Goal: Contribute content: Add original content to the website for others to see

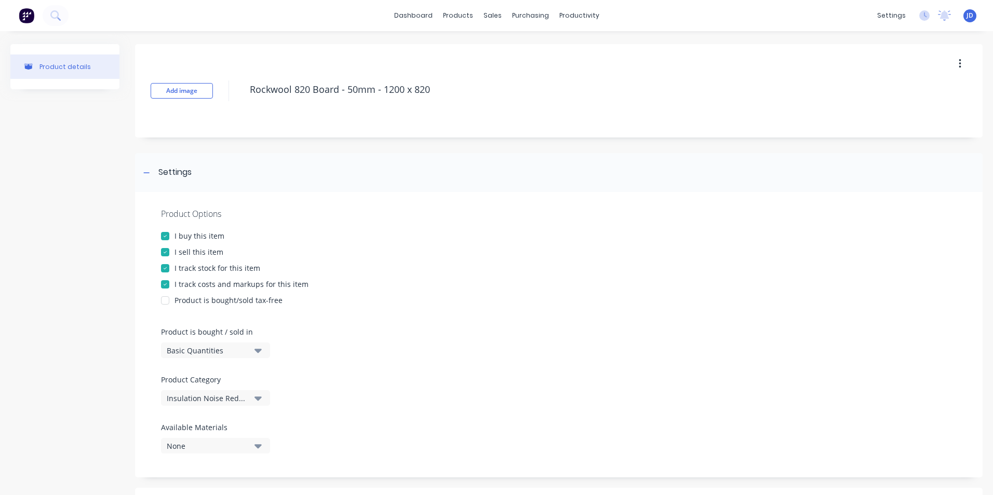
scroll to position [352, 0]
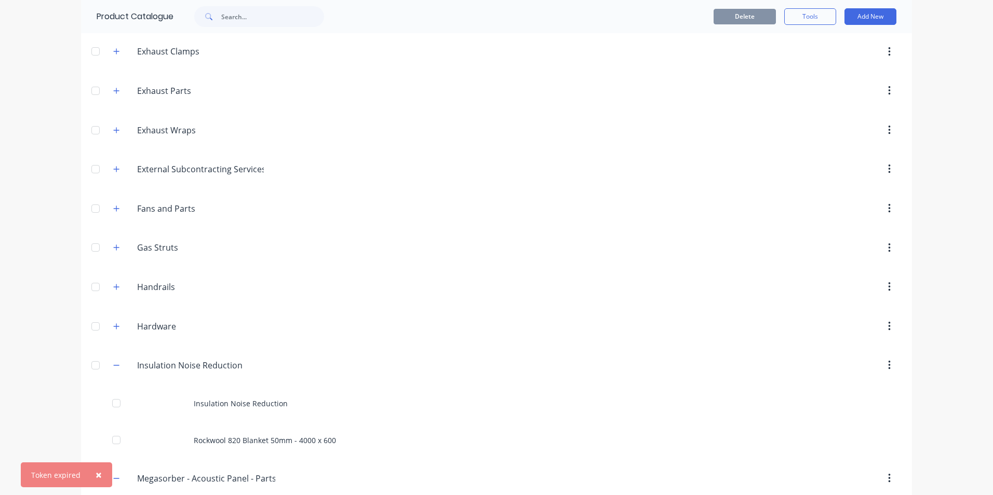
scroll to position [364, 0]
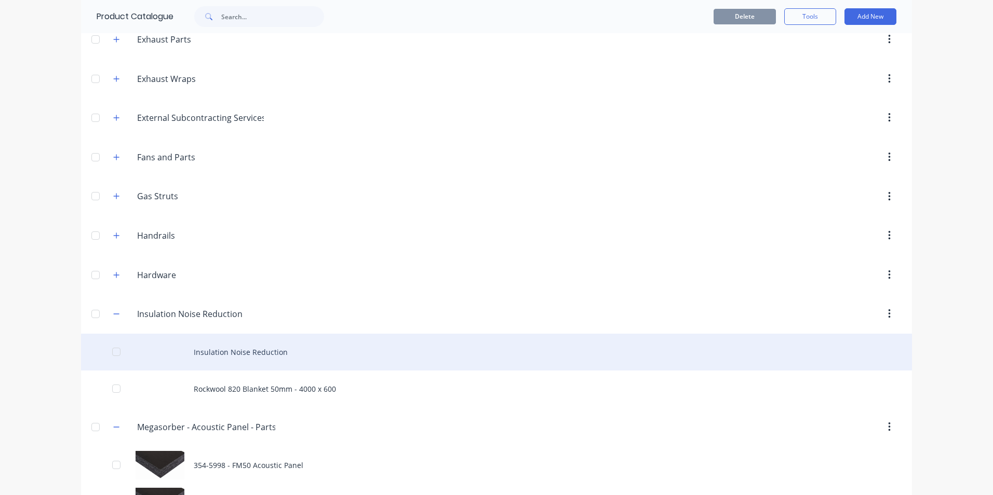
click at [220, 353] on div "Insulation Noise Reduction" at bounding box center [496, 352] width 831 height 37
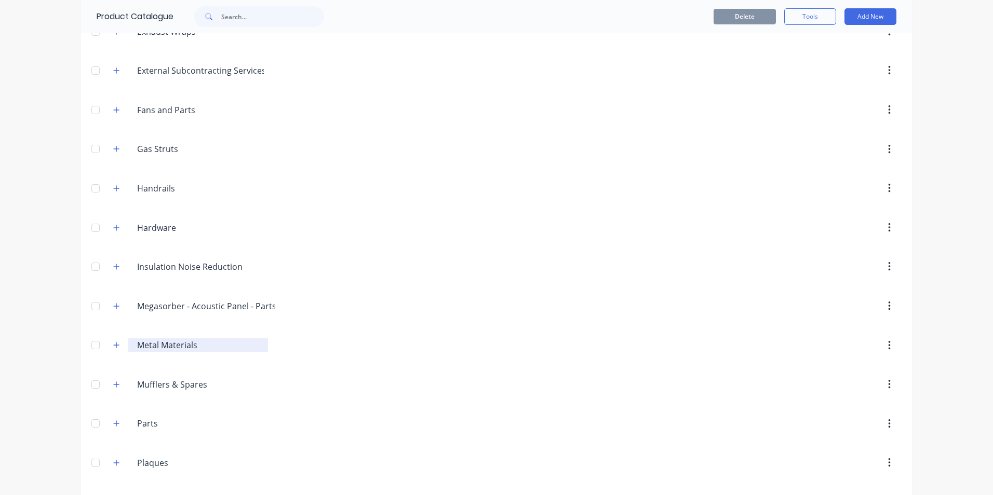
scroll to position [415, 0]
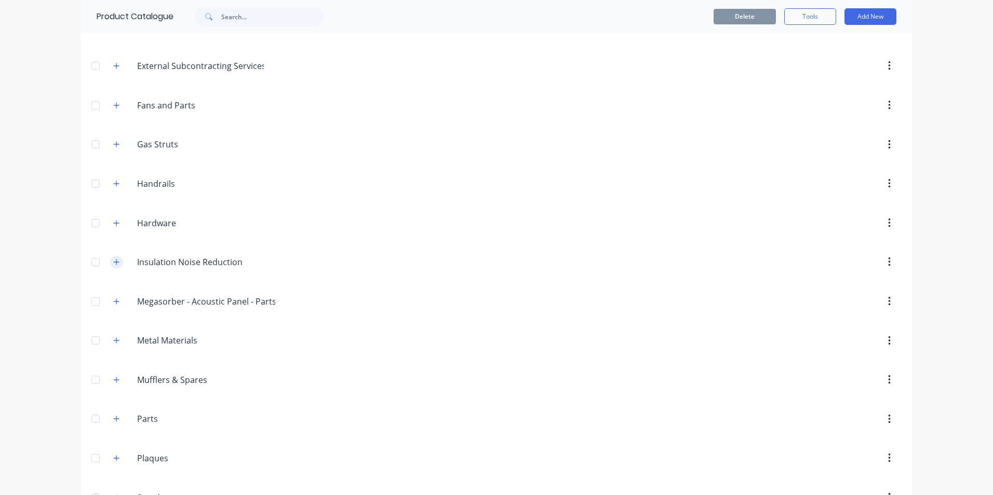
click at [113, 263] on icon "button" at bounding box center [116, 262] width 6 height 7
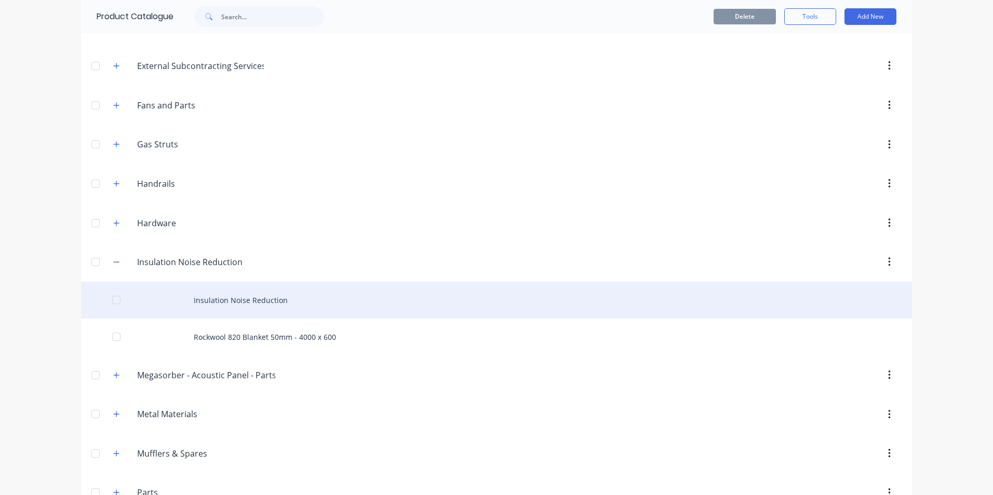
click at [232, 301] on div "Insulation Noise Reduction" at bounding box center [496, 300] width 831 height 37
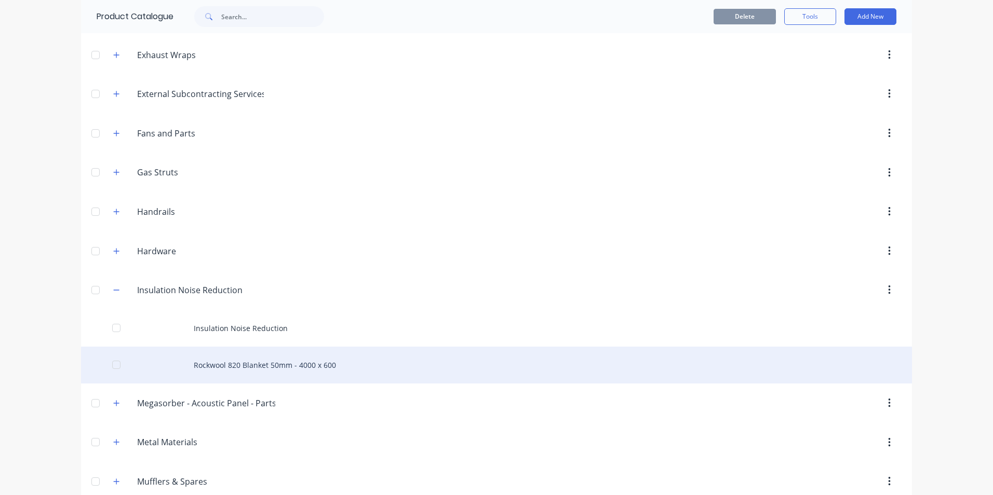
scroll to position [415, 0]
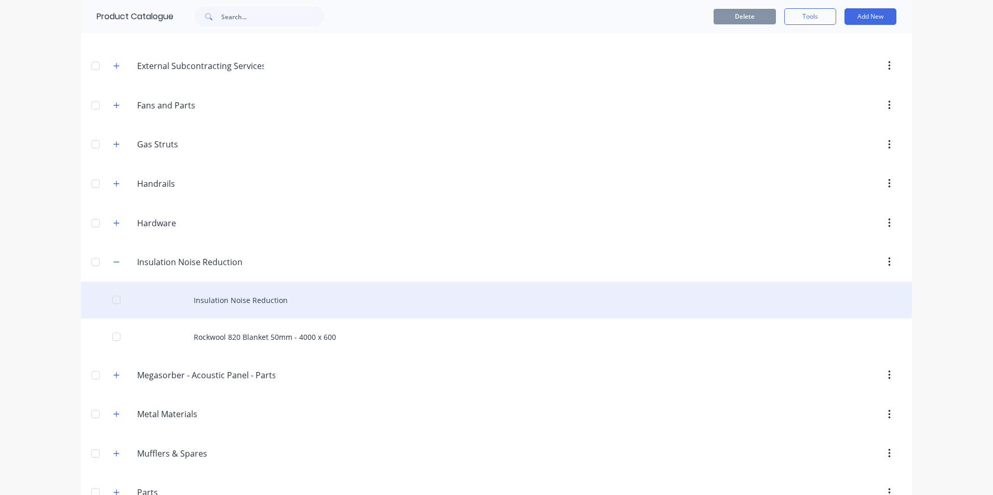
click at [228, 300] on div "Insulation Noise Reduction" at bounding box center [496, 300] width 831 height 37
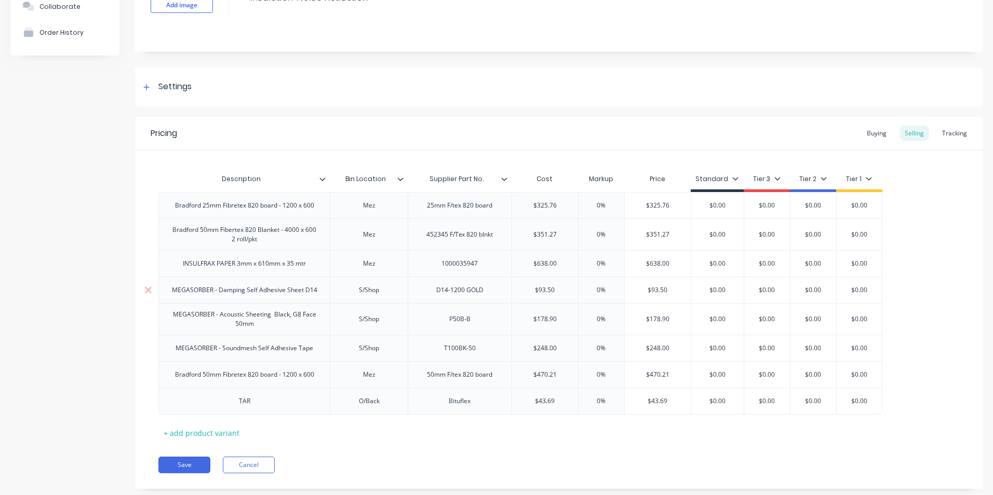
scroll to position [104, 0]
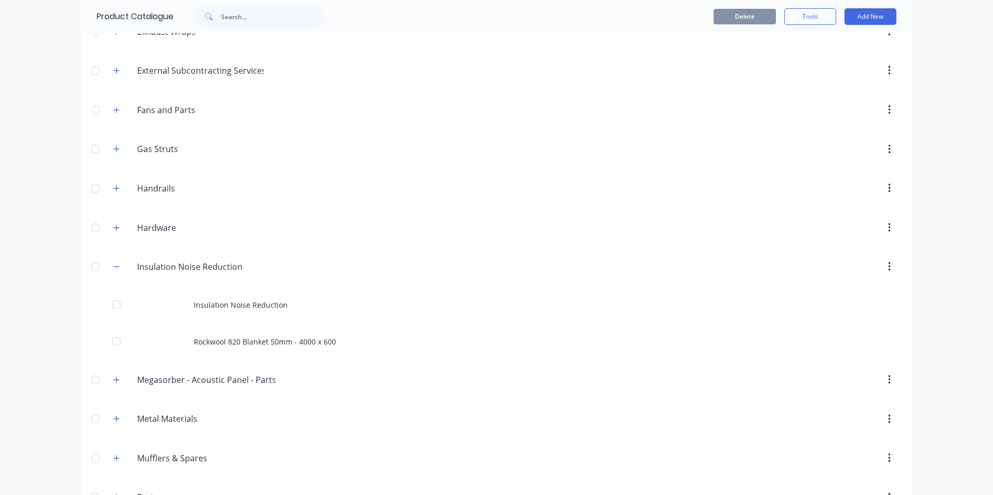
scroll to position [415, 0]
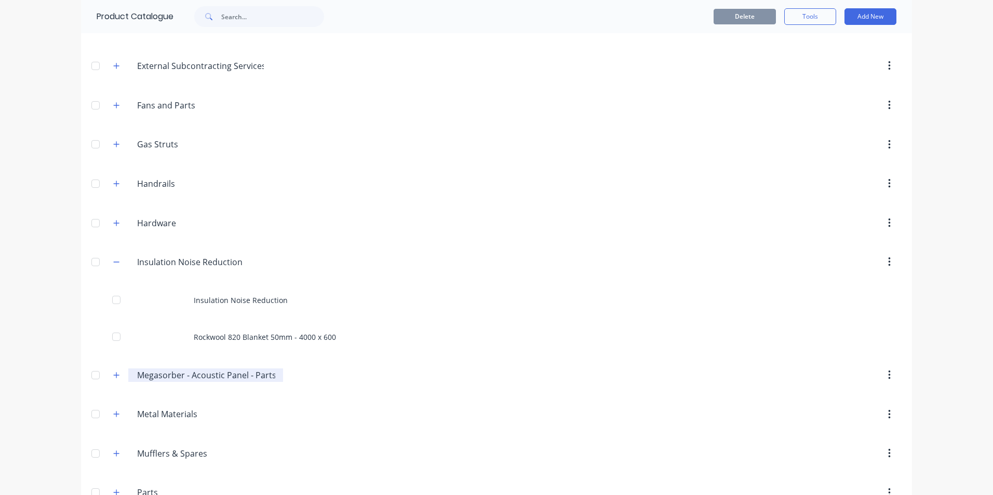
click at [151, 377] on input "Megasorber - Acoustic Panel - Parts" at bounding box center [206, 375] width 138 height 12
click at [114, 377] on icon "button" at bounding box center [116, 375] width 6 height 7
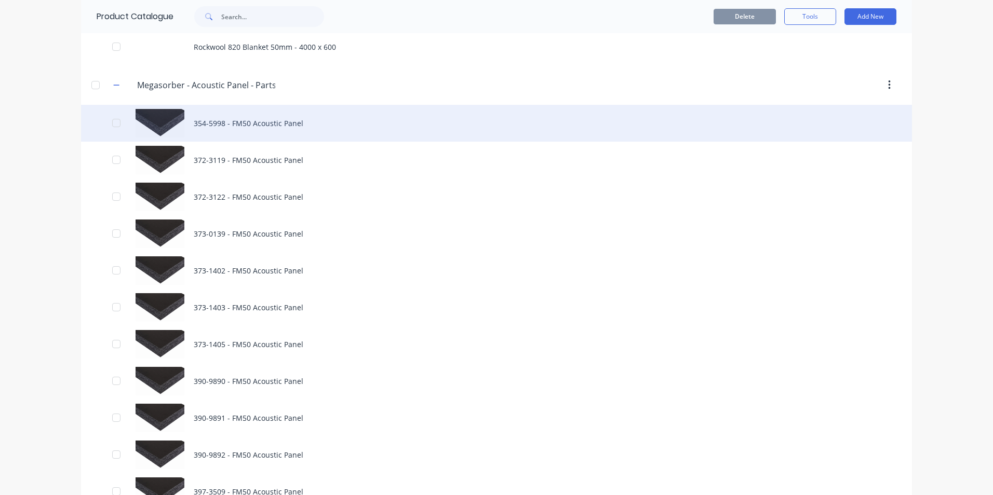
scroll to position [727, 0]
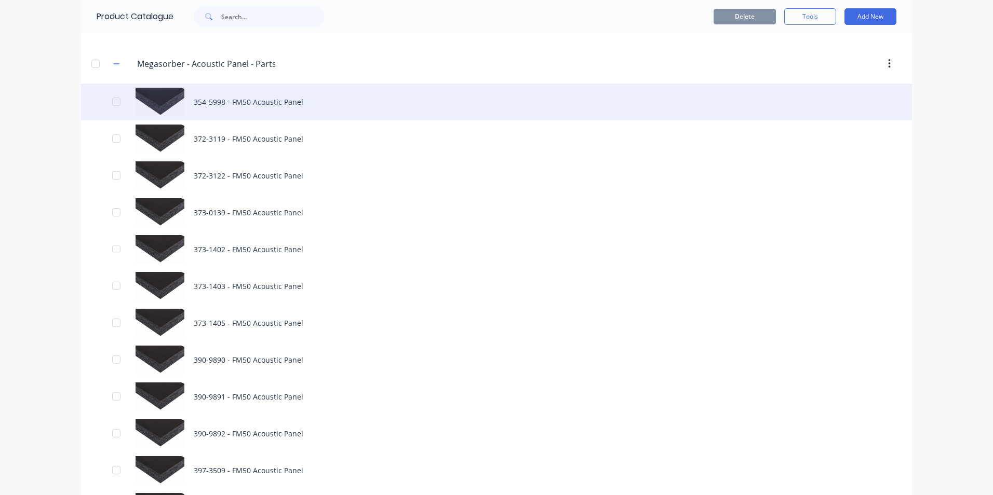
click at [222, 101] on div "354-5998 - FM50 Acoustic Panel" at bounding box center [496, 102] width 831 height 37
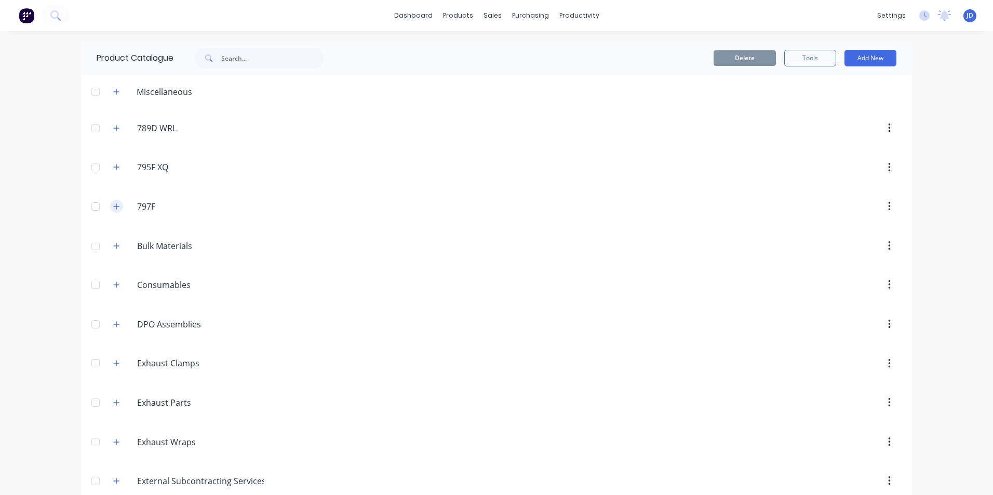
click at [113, 207] on icon "button" at bounding box center [116, 206] width 6 height 7
click at [114, 168] on icon "button" at bounding box center [117, 168] width 6 height 6
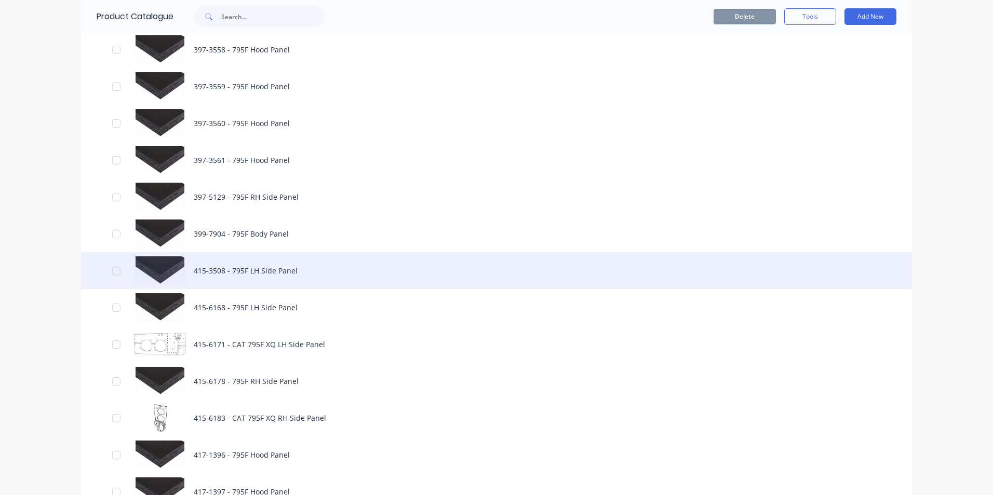
scroll to position [727, 0]
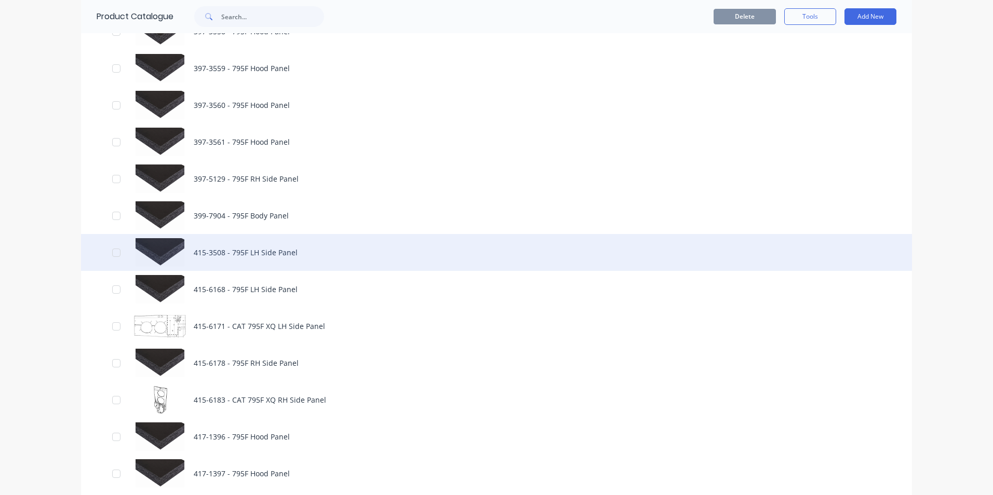
click at [199, 249] on div "415-3508 - 795F LH Side Panel" at bounding box center [496, 252] width 831 height 37
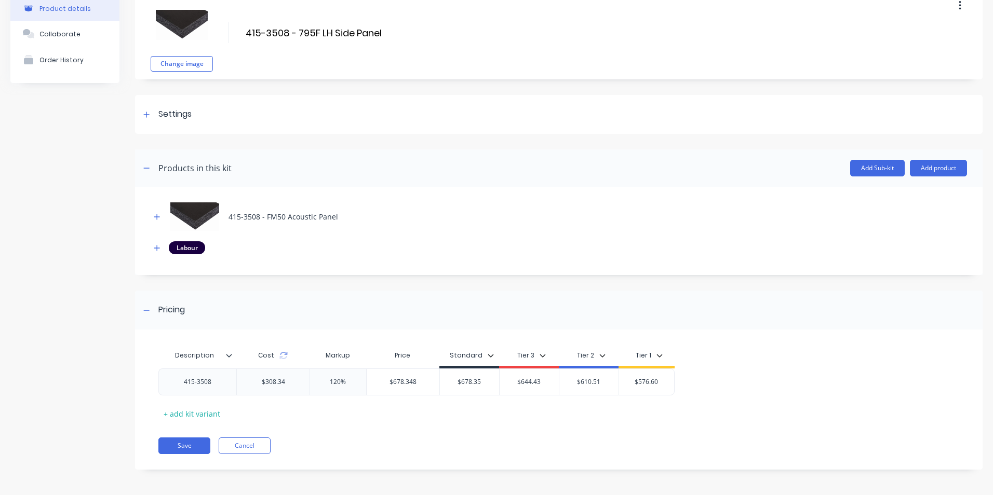
scroll to position [56, 0]
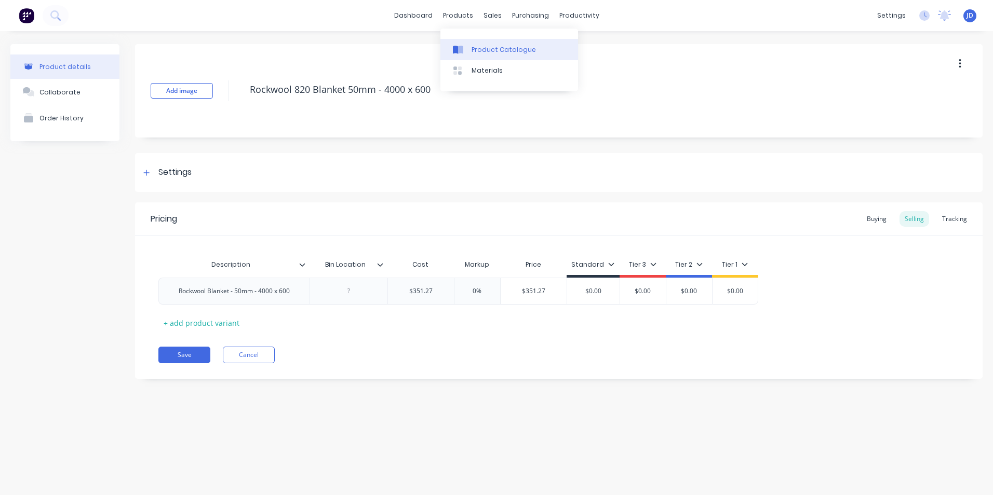
click at [485, 50] on div "Product Catalogue" at bounding box center [504, 49] width 64 height 9
click at [454, 17] on div "products" at bounding box center [458, 16] width 41 height 16
click at [475, 45] on div "Product Catalogue" at bounding box center [504, 49] width 64 height 9
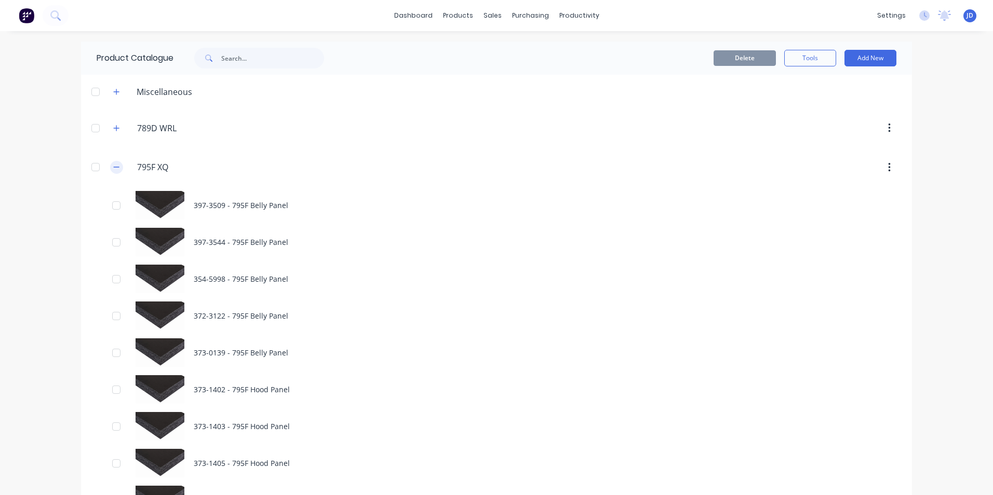
click at [114, 167] on icon "button" at bounding box center [117, 167] width 6 height 1
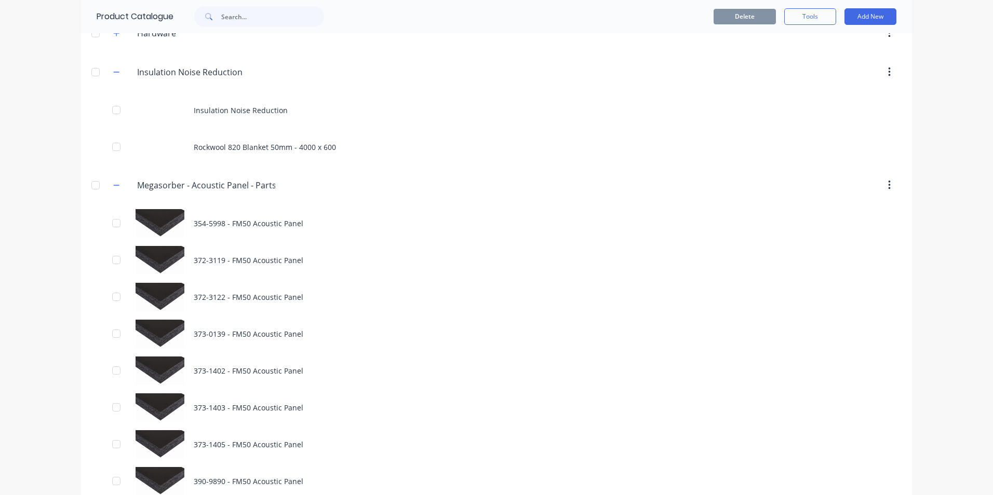
scroll to position [675, 0]
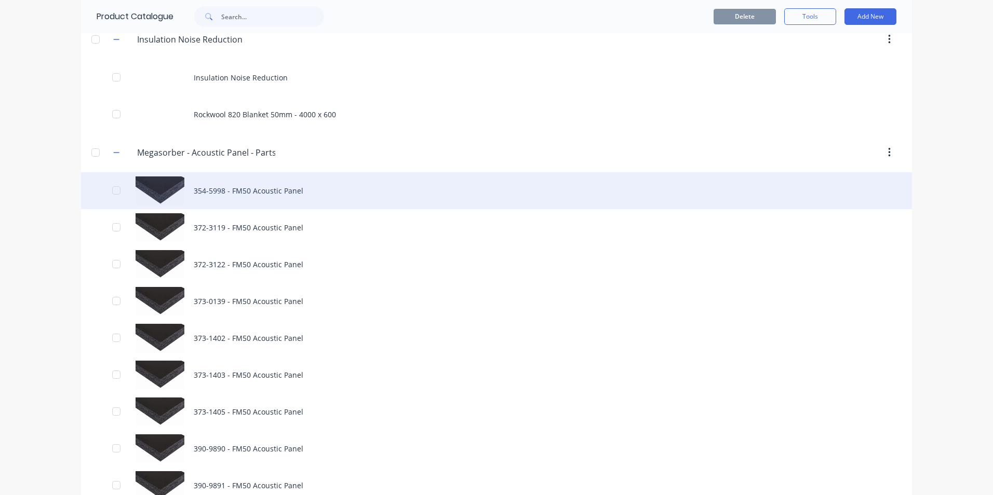
click at [223, 187] on div "354-5998 - FM50 Acoustic Panel" at bounding box center [496, 190] width 831 height 37
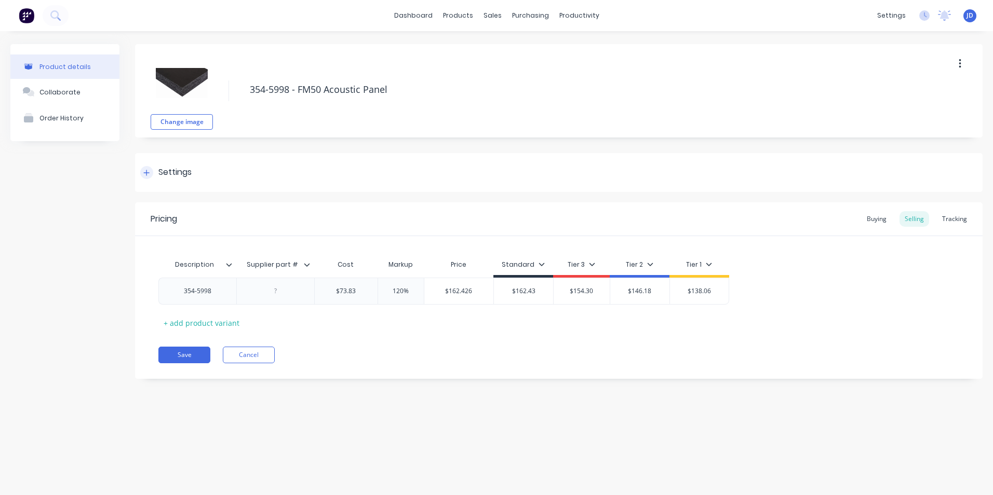
click at [148, 170] on div at bounding box center [146, 172] width 13 height 13
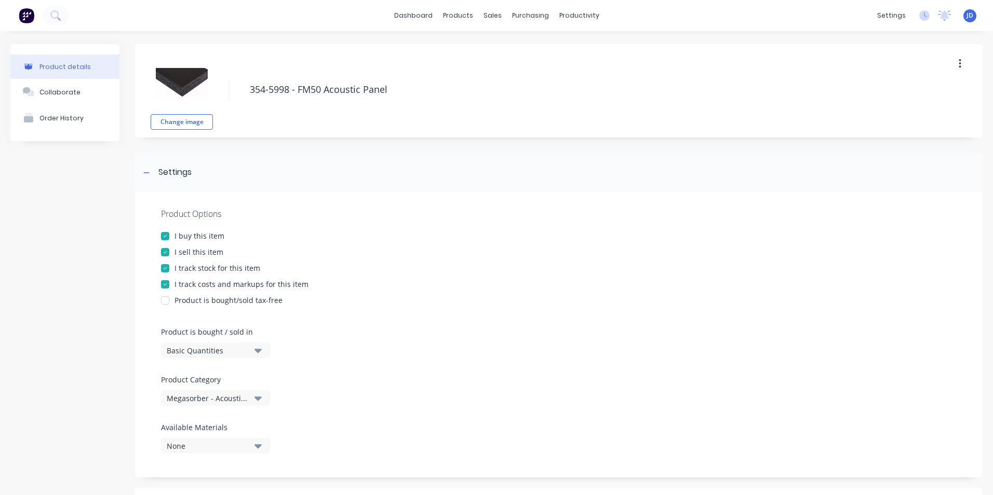
scroll to position [52, 0]
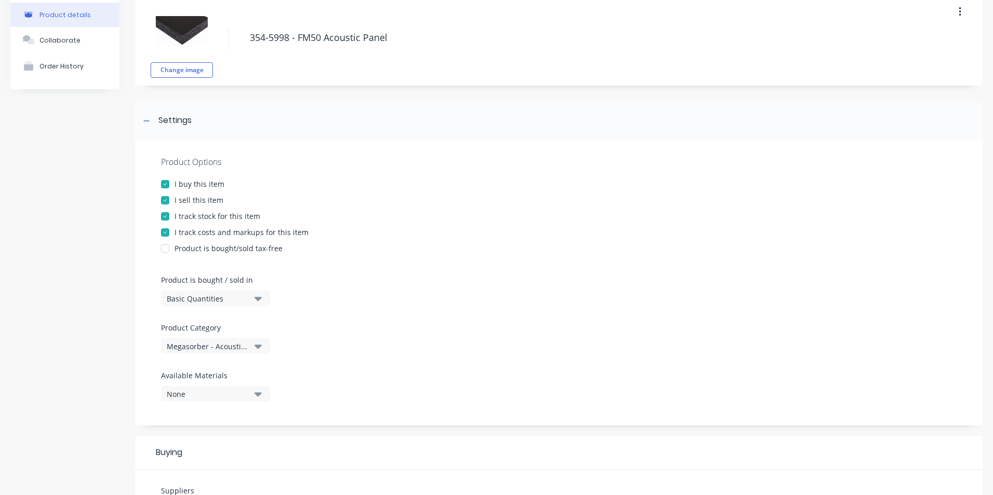
click at [164, 200] on div at bounding box center [165, 200] width 21 height 21
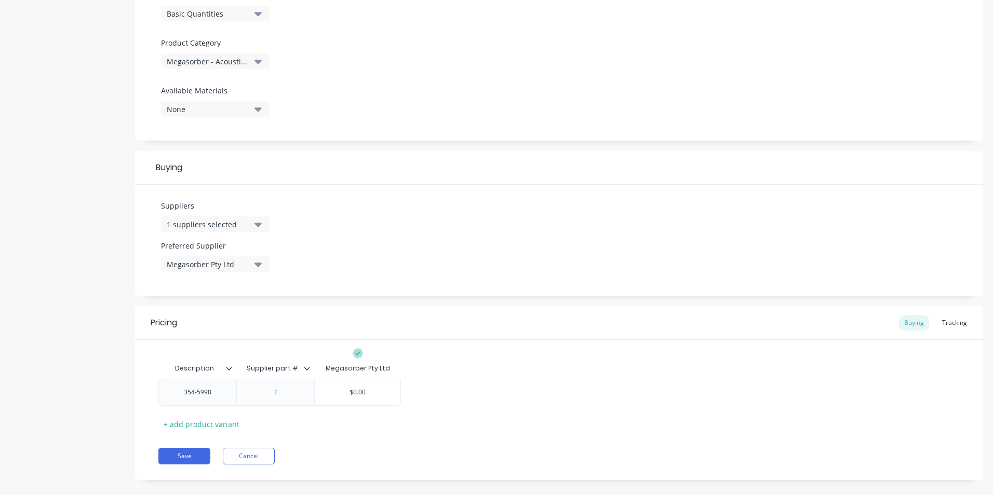
scroll to position [351, 0]
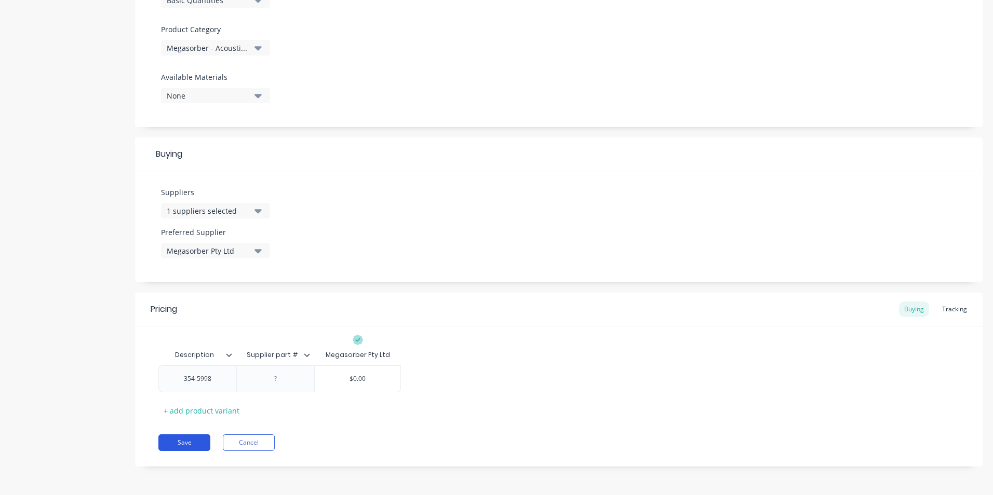
click at [182, 445] on button "Save" at bounding box center [184, 443] width 52 height 17
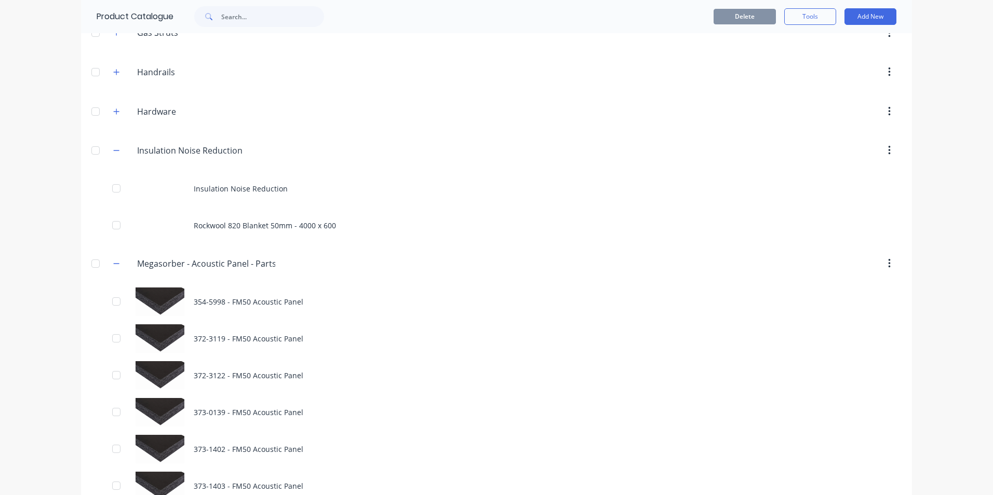
scroll to position [571, 0]
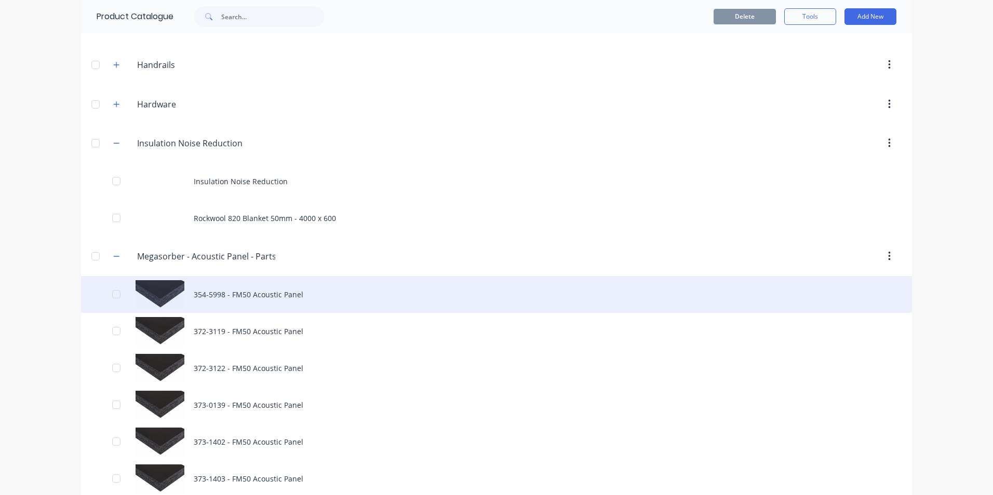
click at [247, 292] on div "354-5998 - FM50 Acoustic Panel" at bounding box center [496, 294] width 831 height 37
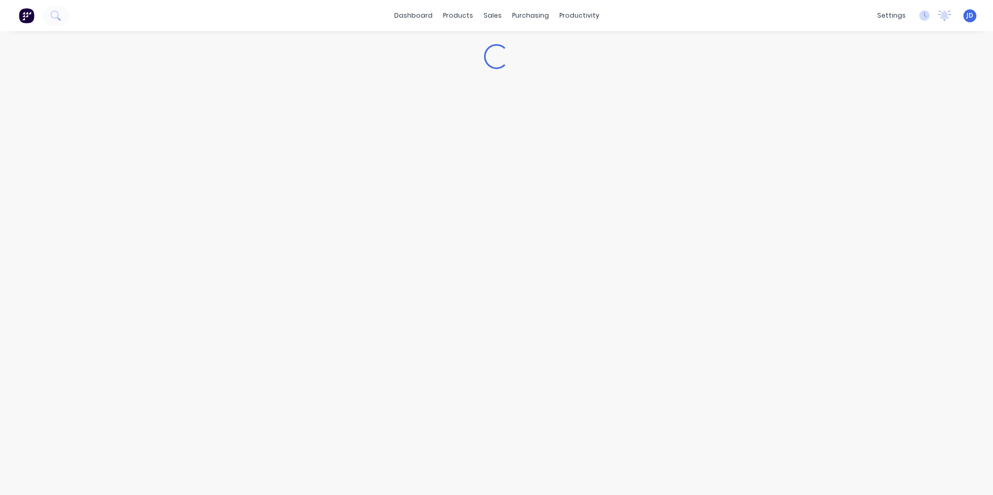
type textarea "x"
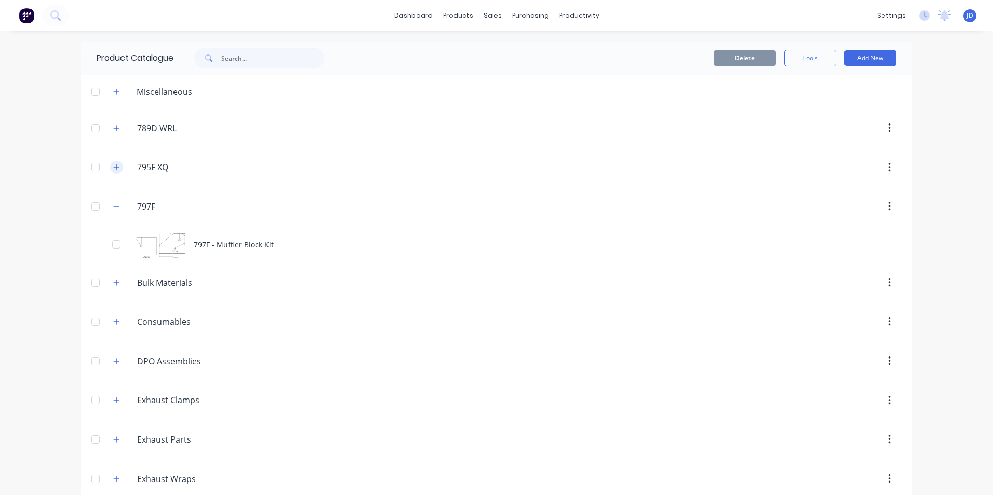
click at [114, 167] on icon "button" at bounding box center [117, 168] width 6 height 6
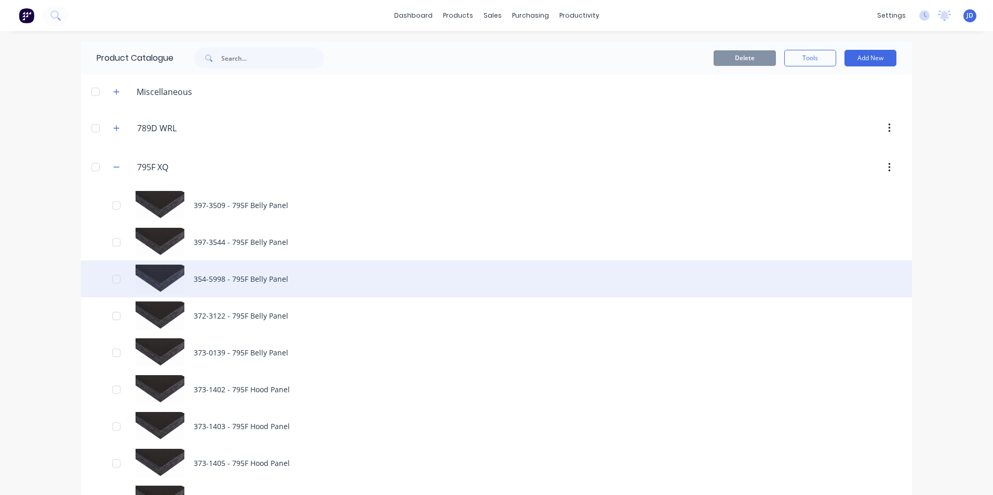
click at [214, 279] on div "354-5998 - 795F Belly Panel" at bounding box center [496, 279] width 831 height 37
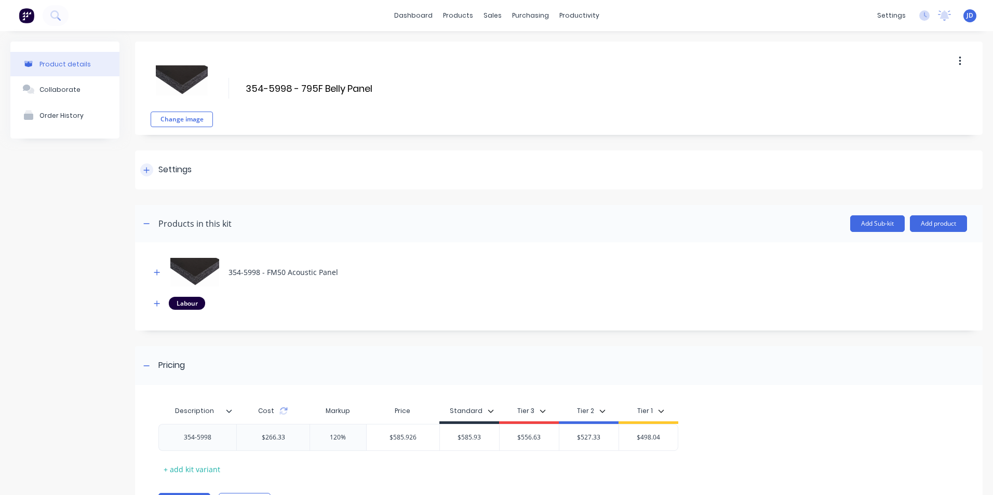
click at [143, 170] on div at bounding box center [146, 170] width 13 height 13
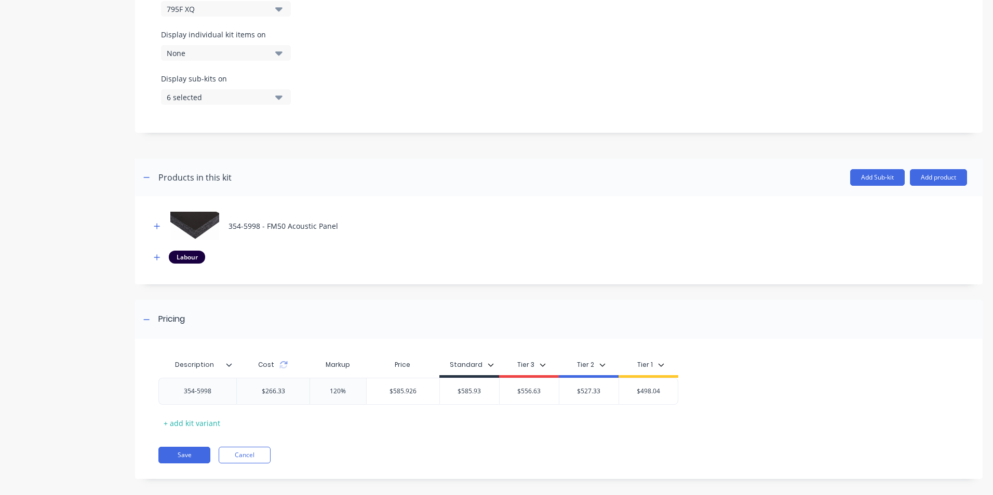
scroll to position [355, 0]
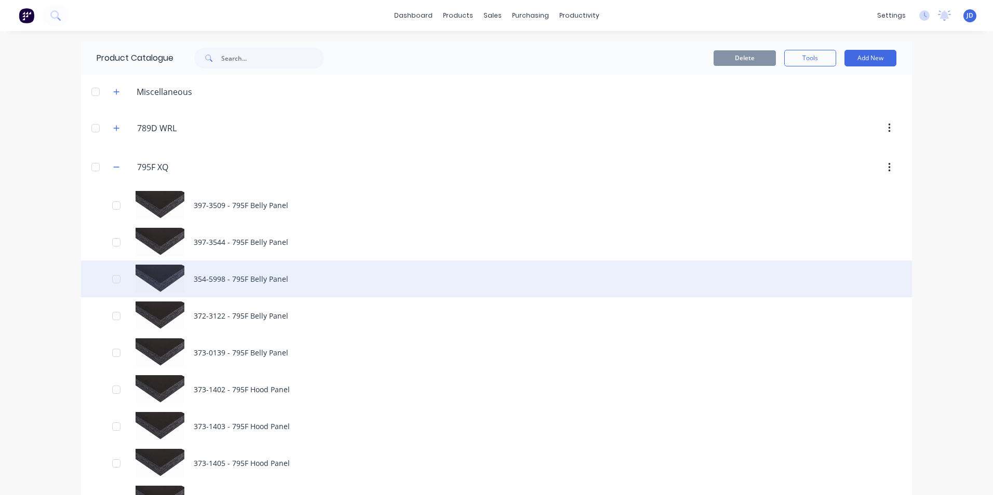
click at [227, 281] on div "354-5998 - 795F Belly Panel" at bounding box center [496, 279] width 831 height 37
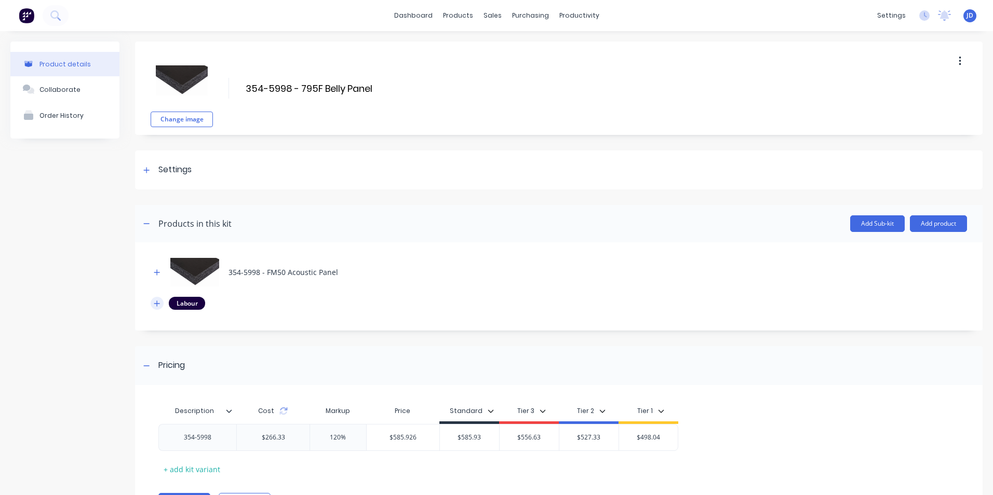
click at [155, 304] on icon "button" at bounding box center [157, 304] width 6 height 6
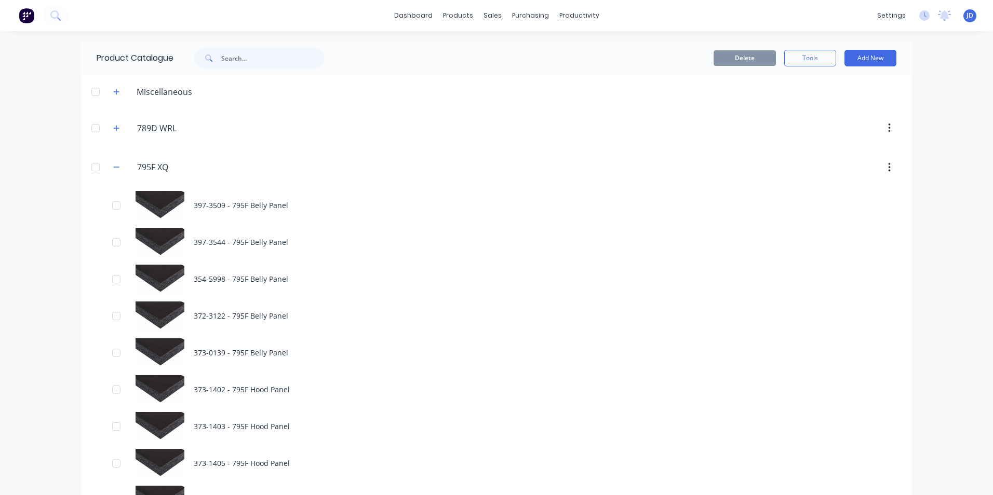
click at [216, 60] on span at bounding box center [207, 58] width 27 height 21
click at [207, 58] on icon at bounding box center [208, 58] width 7 height 7
click at [235, 58] on input "text" at bounding box center [272, 58] width 103 height 21
click at [113, 168] on icon "button" at bounding box center [116, 167] width 6 height 7
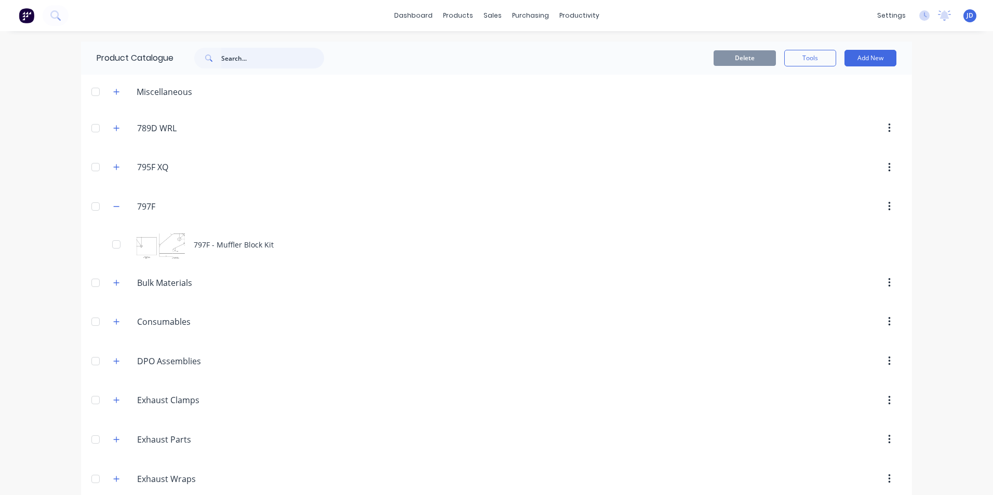
click at [228, 57] on input "text" at bounding box center [272, 58] width 103 height 21
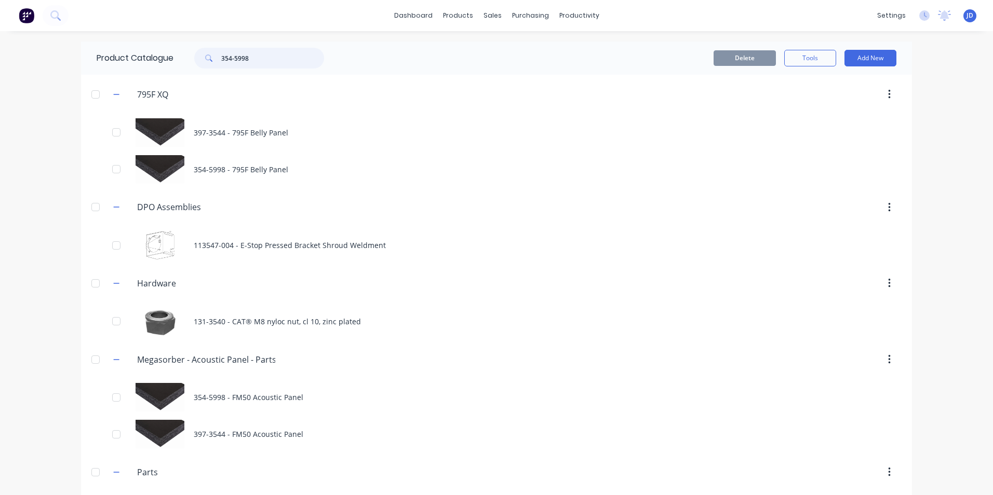
type input "354-5998"
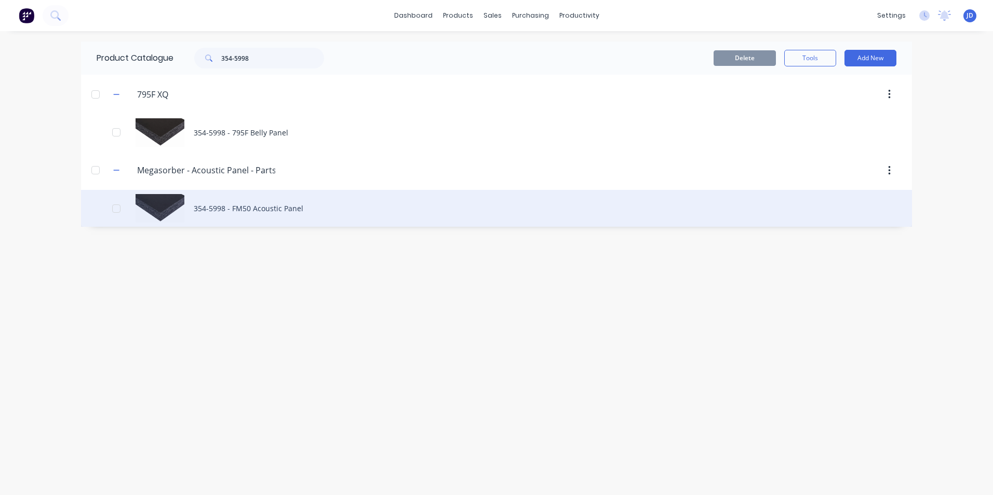
click at [248, 207] on div "354-5998 - FM50 Acoustic Panel" at bounding box center [496, 208] width 831 height 37
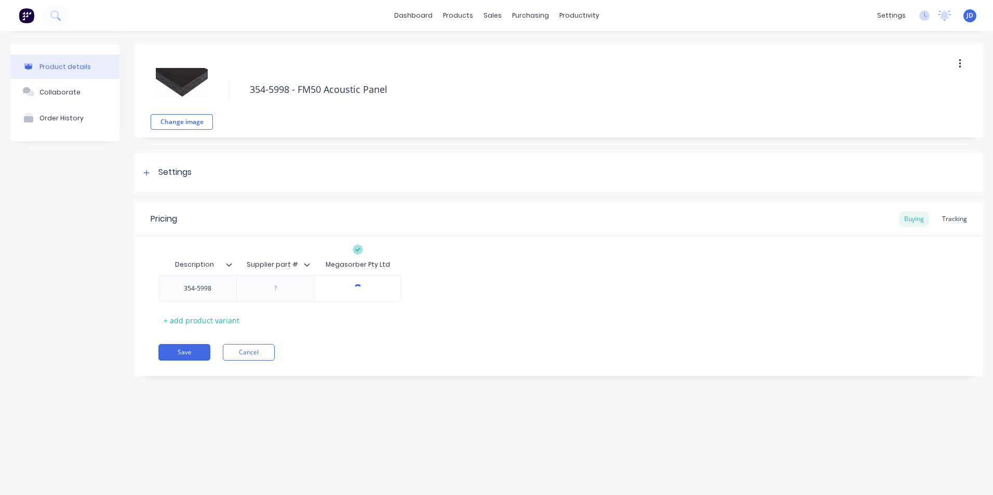
type textarea "x"
type input "$0.00"
click at [354, 289] on input "$0.00" at bounding box center [358, 288] width 86 height 9
click at [152, 170] on div at bounding box center [146, 172] width 13 height 13
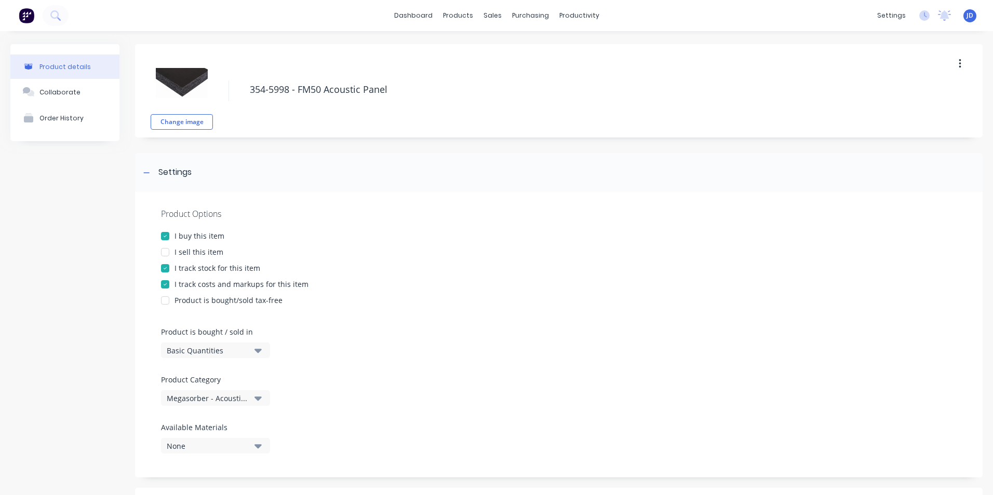
click at [167, 253] on div at bounding box center [165, 252] width 21 height 21
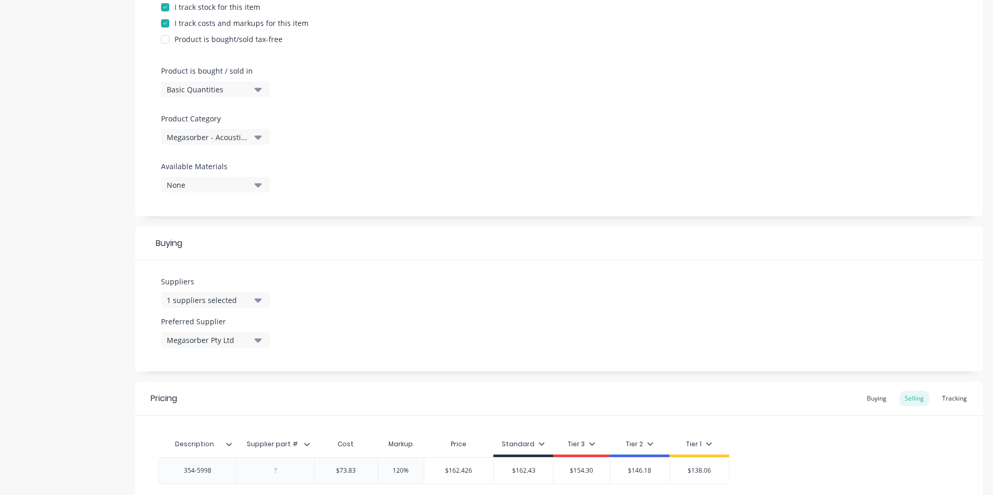
scroll to position [353, 0]
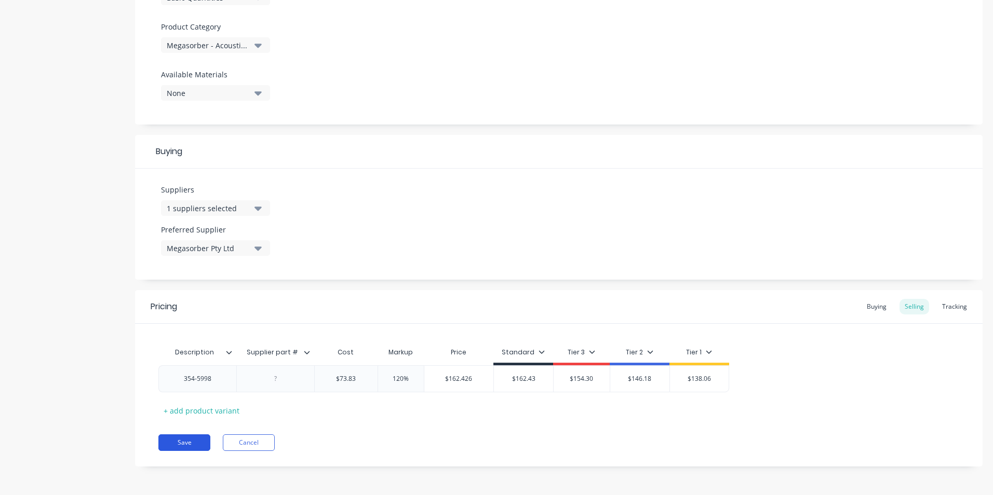
click at [178, 447] on button "Save" at bounding box center [184, 443] width 52 height 17
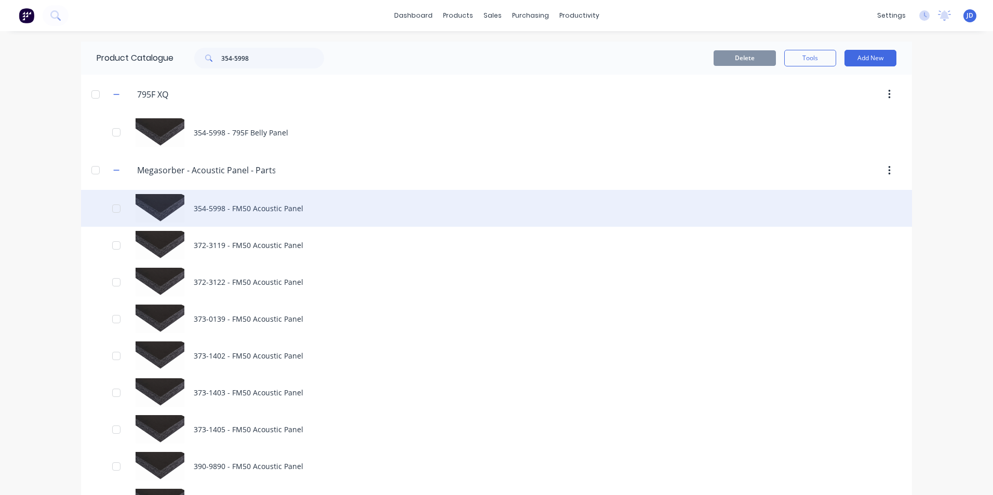
click at [200, 208] on div "354-5998 - FM50 Acoustic Panel" at bounding box center [496, 208] width 831 height 37
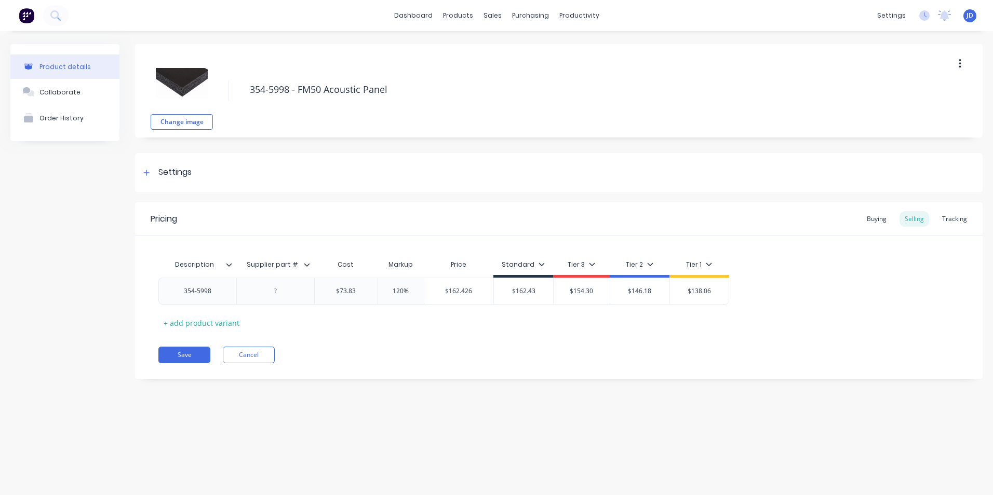
type textarea "x"
click at [879, 217] on div "Buying" at bounding box center [877, 219] width 30 height 16
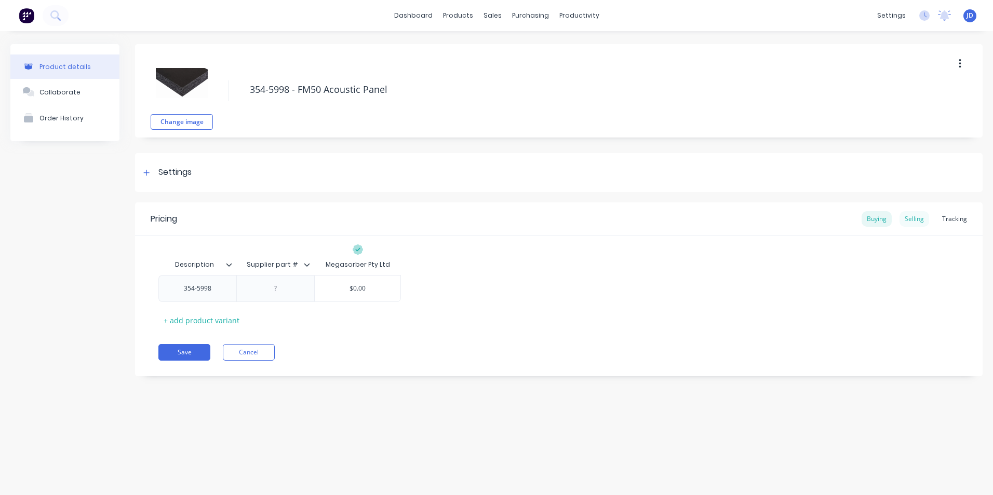
click at [921, 223] on div "Selling" at bounding box center [915, 219] width 30 height 16
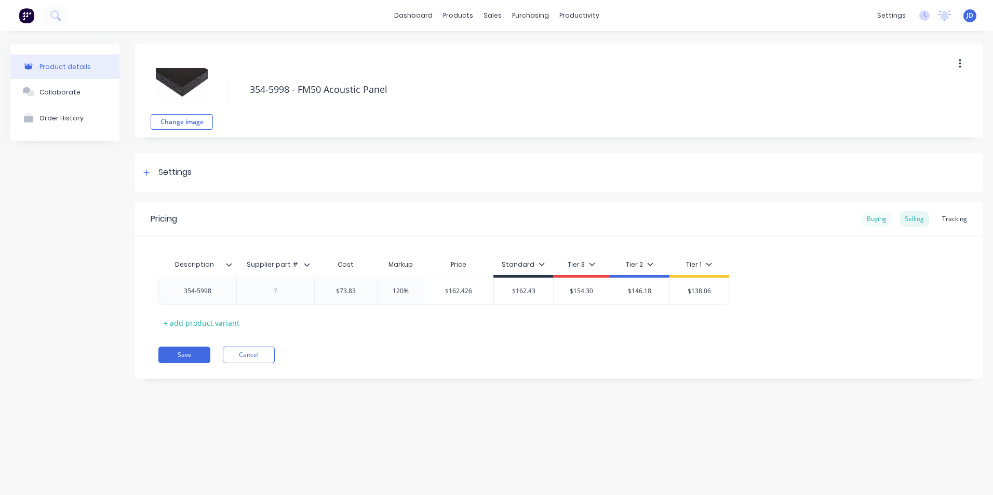
click at [877, 222] on div "Buying" at bounding box center [877, 219] width 30 height 16
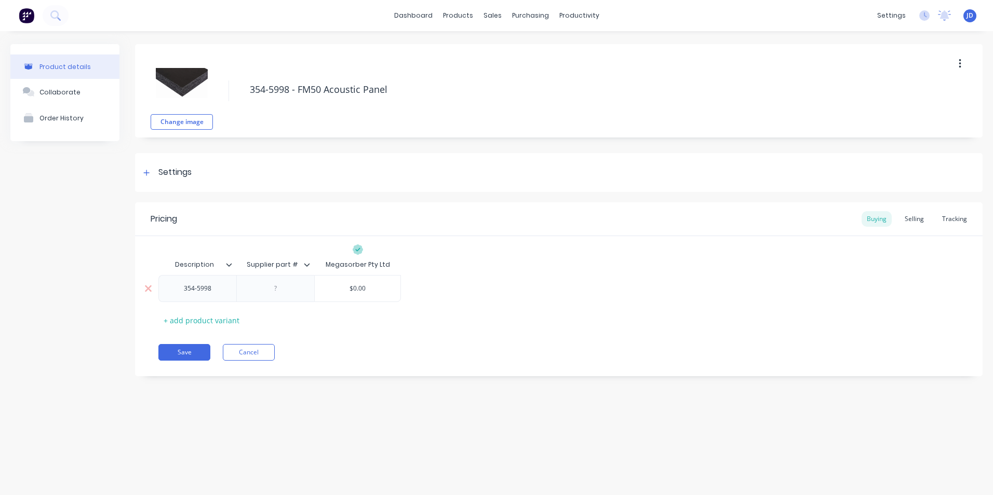
type input "$0.00"
drag, startPoint x: 355, startPoint y: 287, endPoint x: 381, endPoint y: 286, distance: 26.5
click at [378, 287] on input "$0.00" at bounding box center [358, 288] width 86 height 9
type textarea "x"
type input "$6"
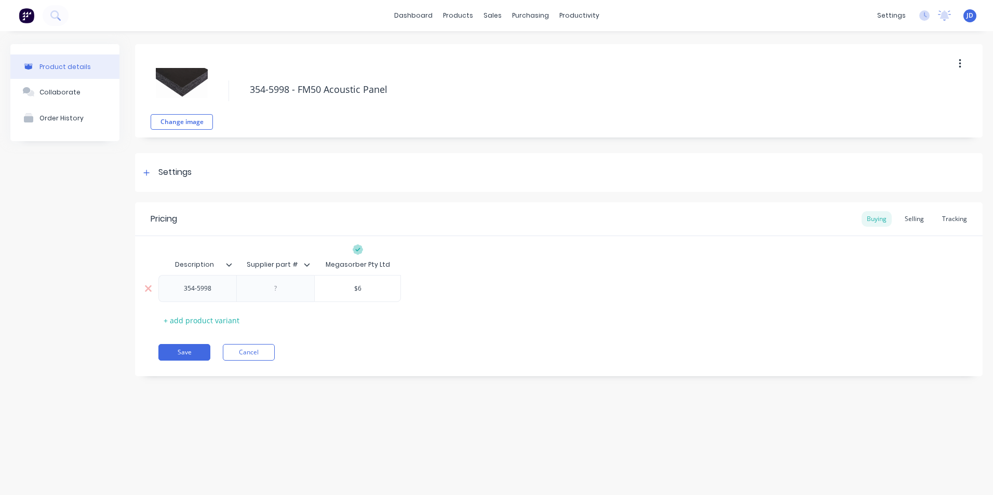
type textarea "x"
type input "$65"
type textarea "x"
type input "$65."
type textarea "x"
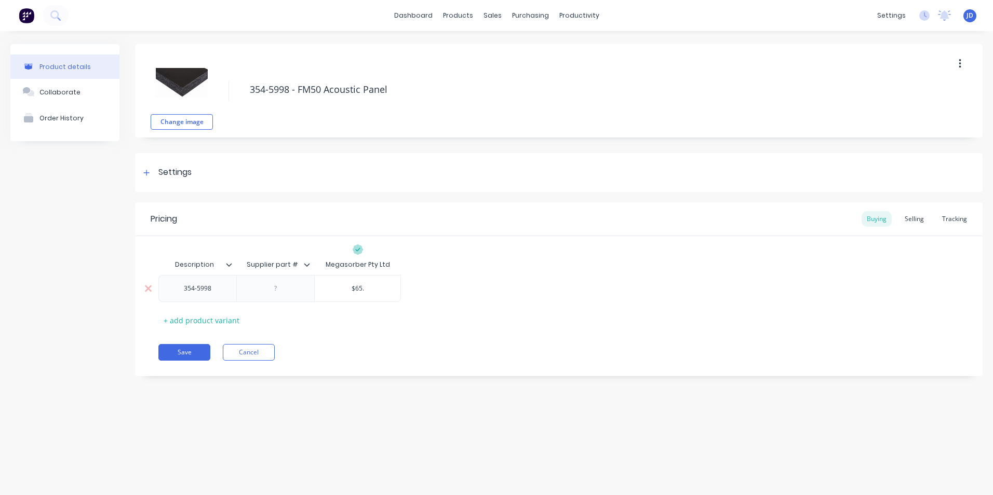
type input "$65.0"
type textarea "x"
type input "$65.00"
click at [169, 357] on button "Save" at bounding box center [184, 352] width 52 height 17
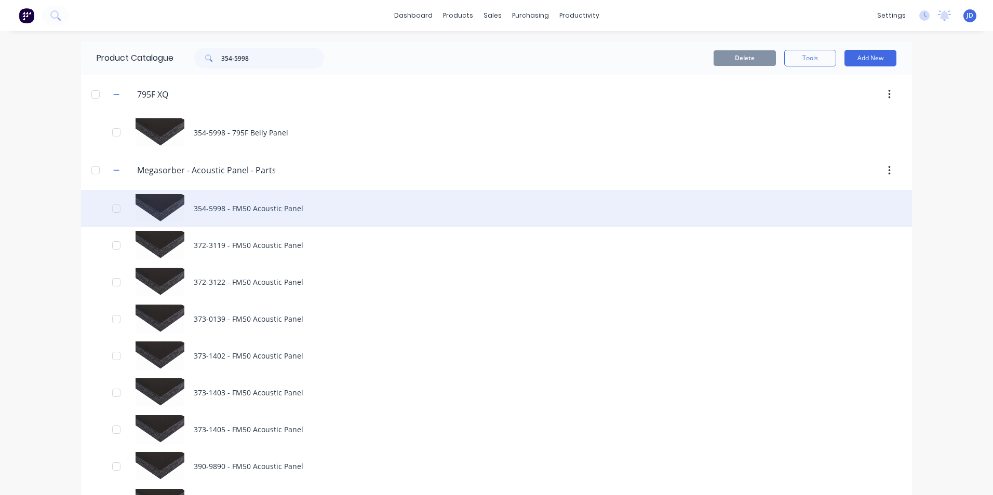
click at [215, 209] on div "354-5998 - FM50 Acoustic Panel" at bounding box center [496, 208] width 831 height 37
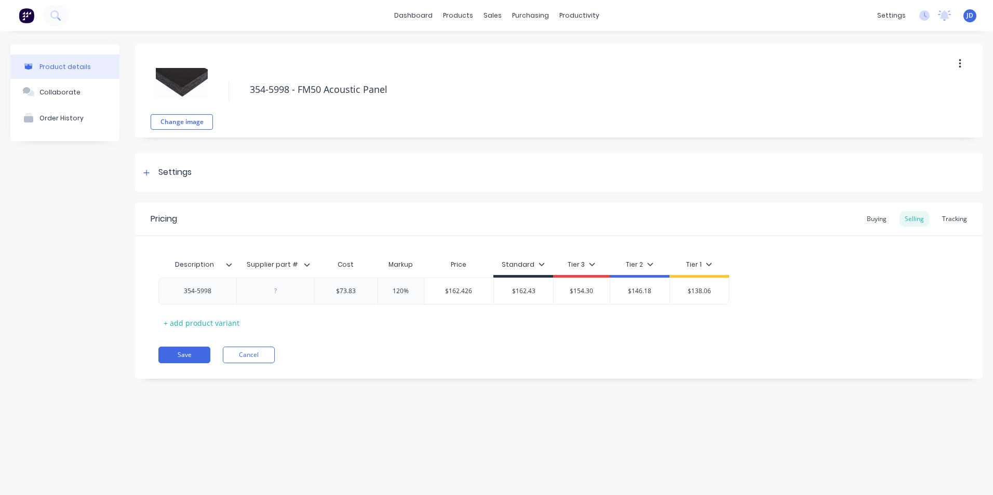
type textarea "x"
click at [881, 218] on div "Buying" at bounding box center [877, 219] width 30 height 16
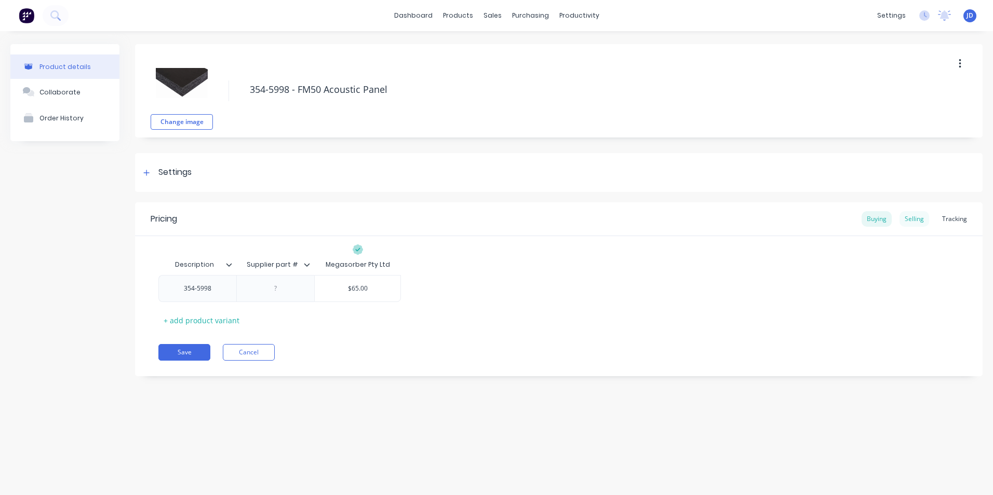
click at [918, 219] on div "Selling" at bounding box center [915, 219] width 30 height 16
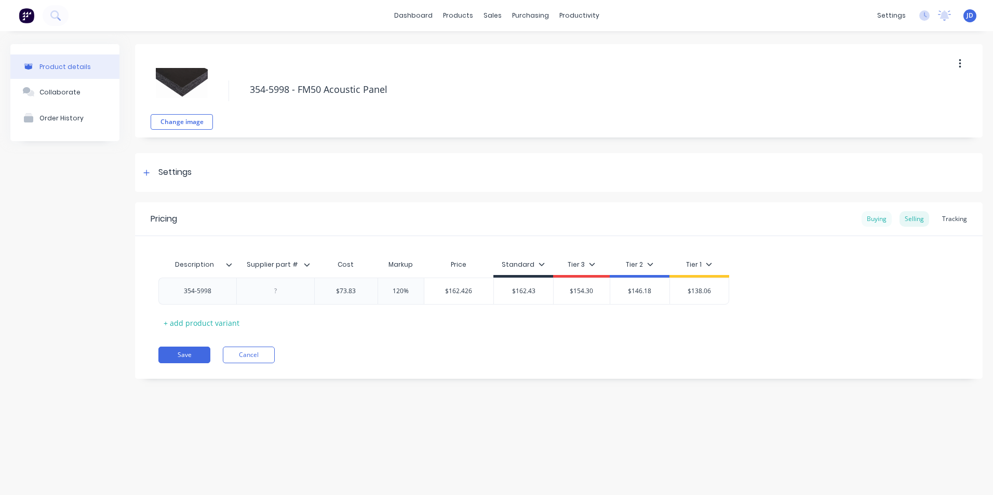
click at [881, 217] on div "Buying" at bounding box center [877, 219] width 30 height 16
